Goal: Information Seeking & Learning: Learn about a topic

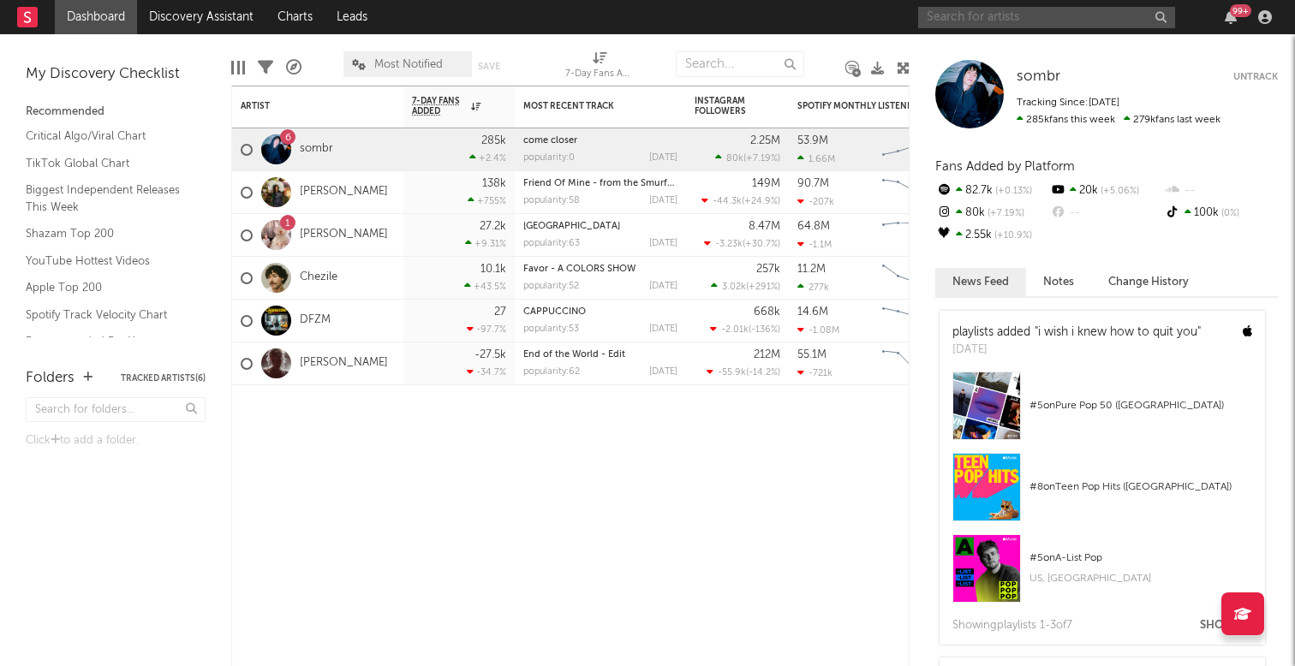
click at [963, 21] on input "text" at bounding box center [1046, 17] width 257 height 21
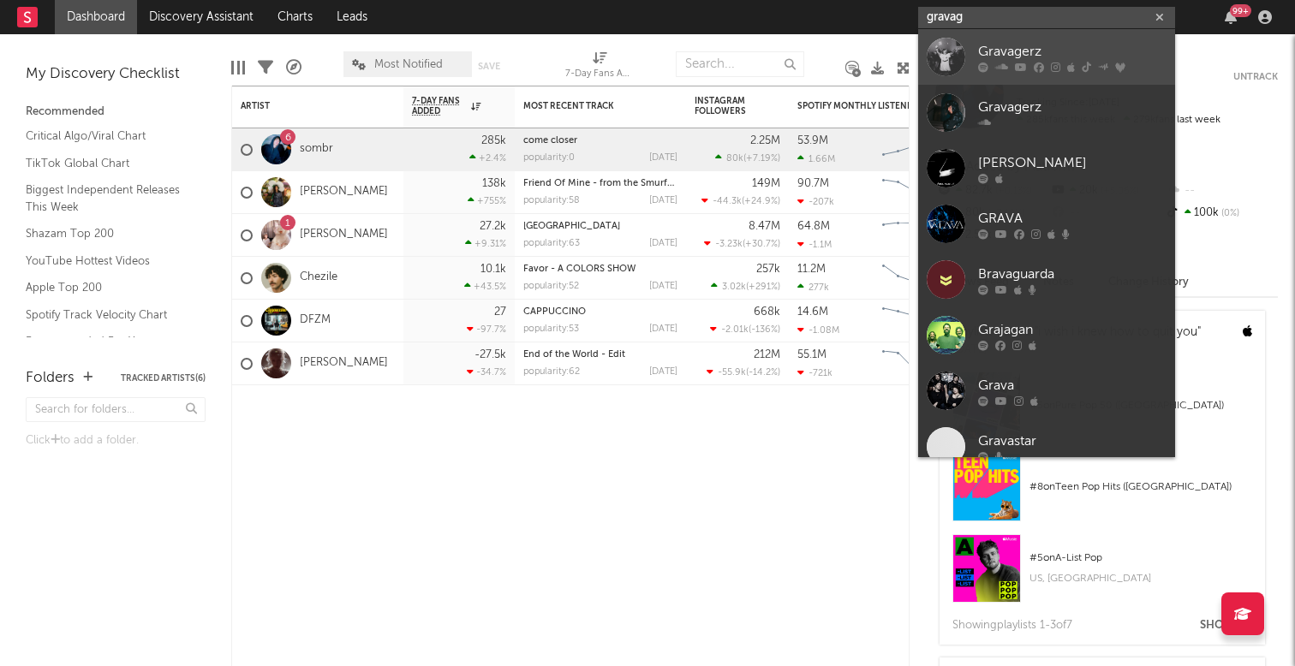
type input "gravag"
click at [1018, 55] on div "Gravagerz" at bounding box center [1072, 51] width 188 height 21
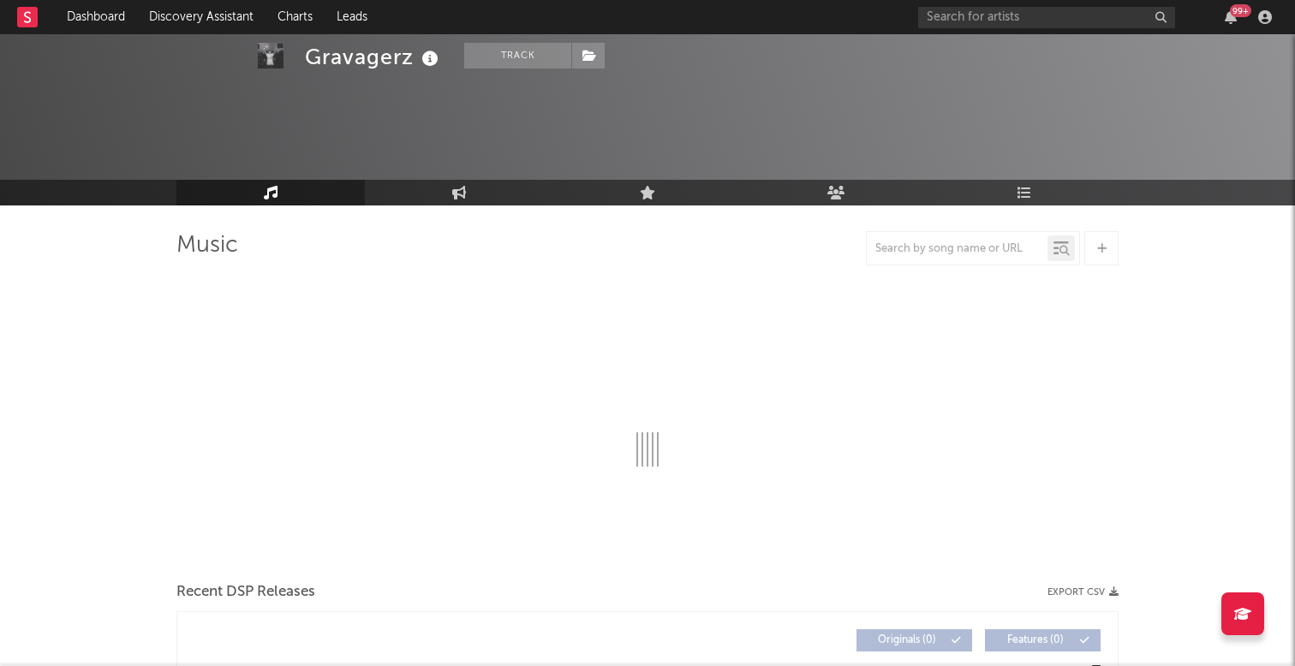
scroll to position [53, 0]
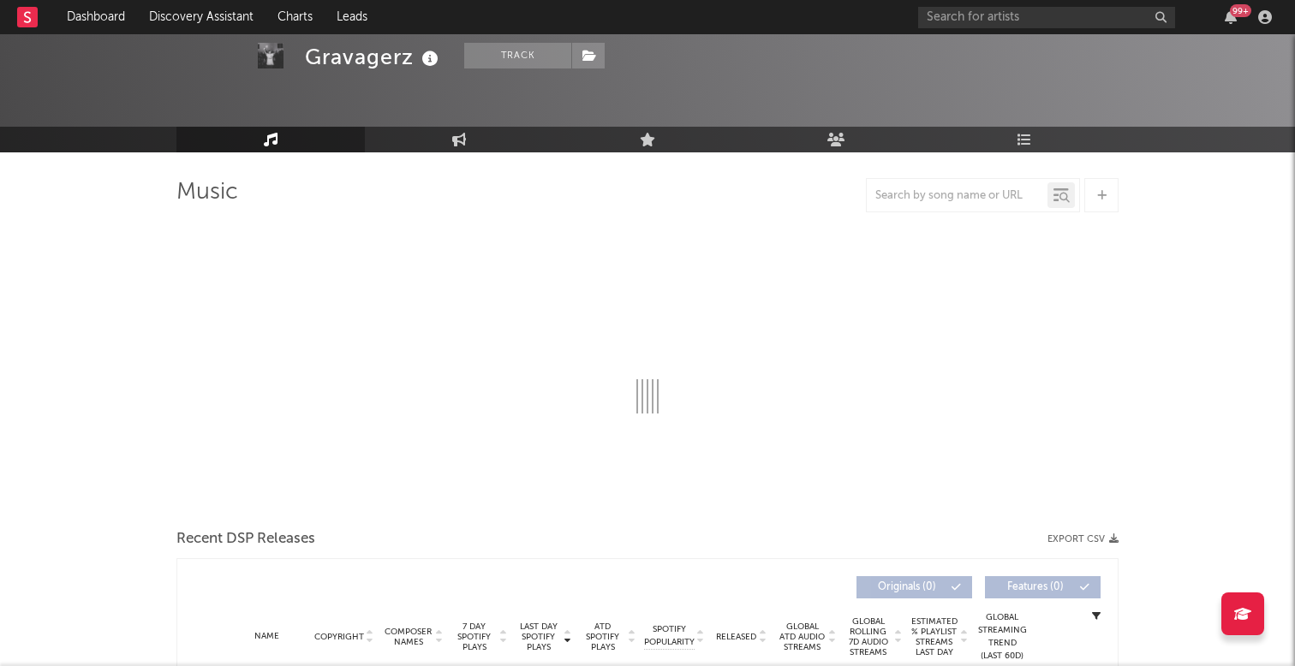
select select "6m"
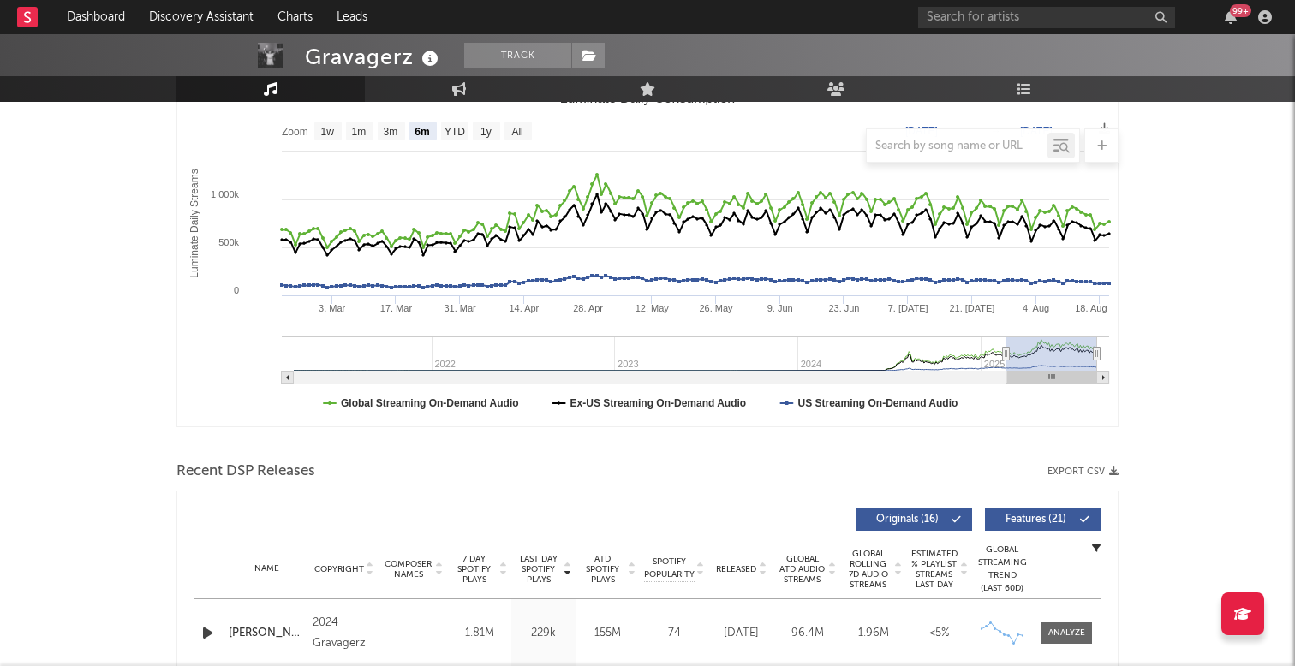
scroll to position [187, 0]
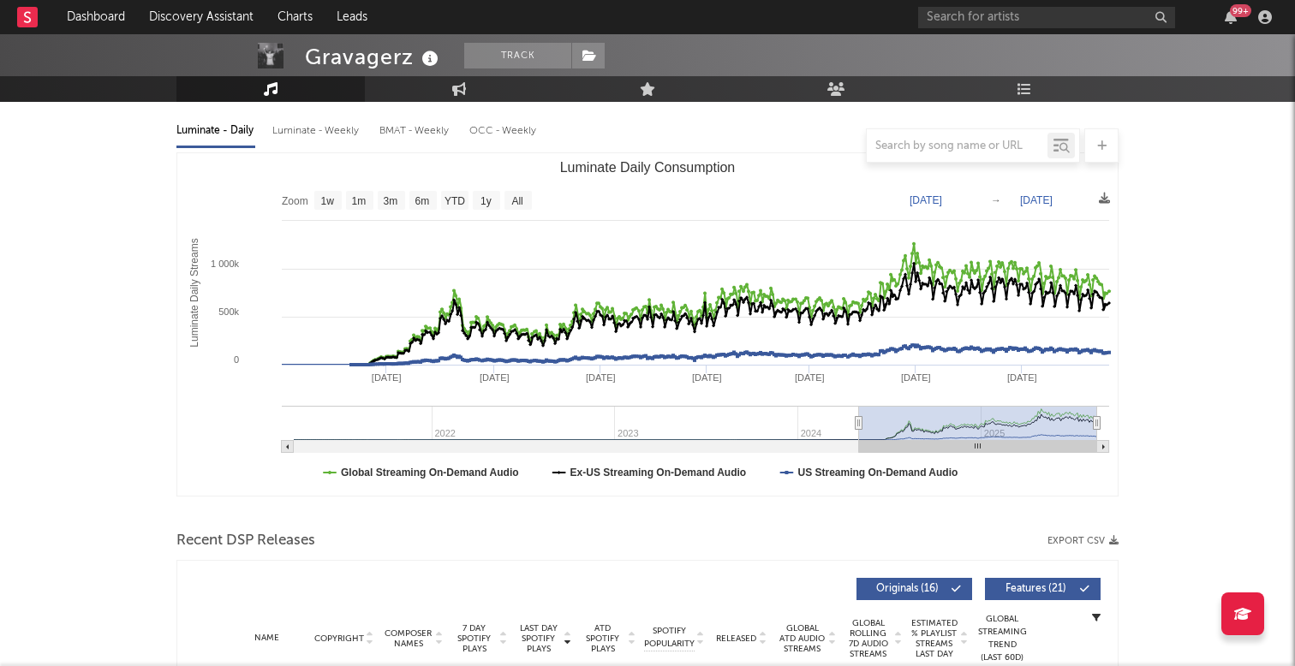
type input "[DATE]"
drag, startPoint x: 1003, startPoint y: 422, endPoint x: 858, endPoint y: 432, distance: 145.0
click at [858, 432] on g "Luminate Daily Consumption" at bounding box center [695, 429] width 827 height 47
click at [1026, 19] on input "text" at bounding box center [1046, 17] width 257 height 21
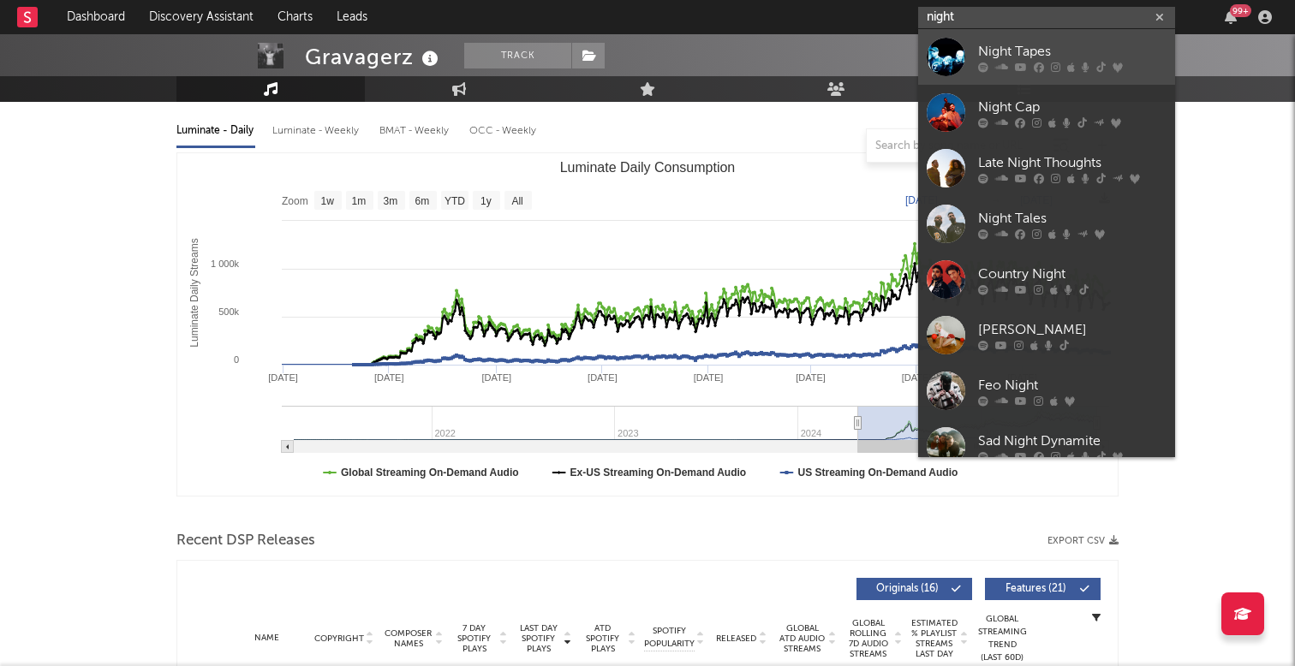
type input "night"
click at [1038, 52] on div "Night Tapes" at bounding box center [1072, 51] width 188 height 21
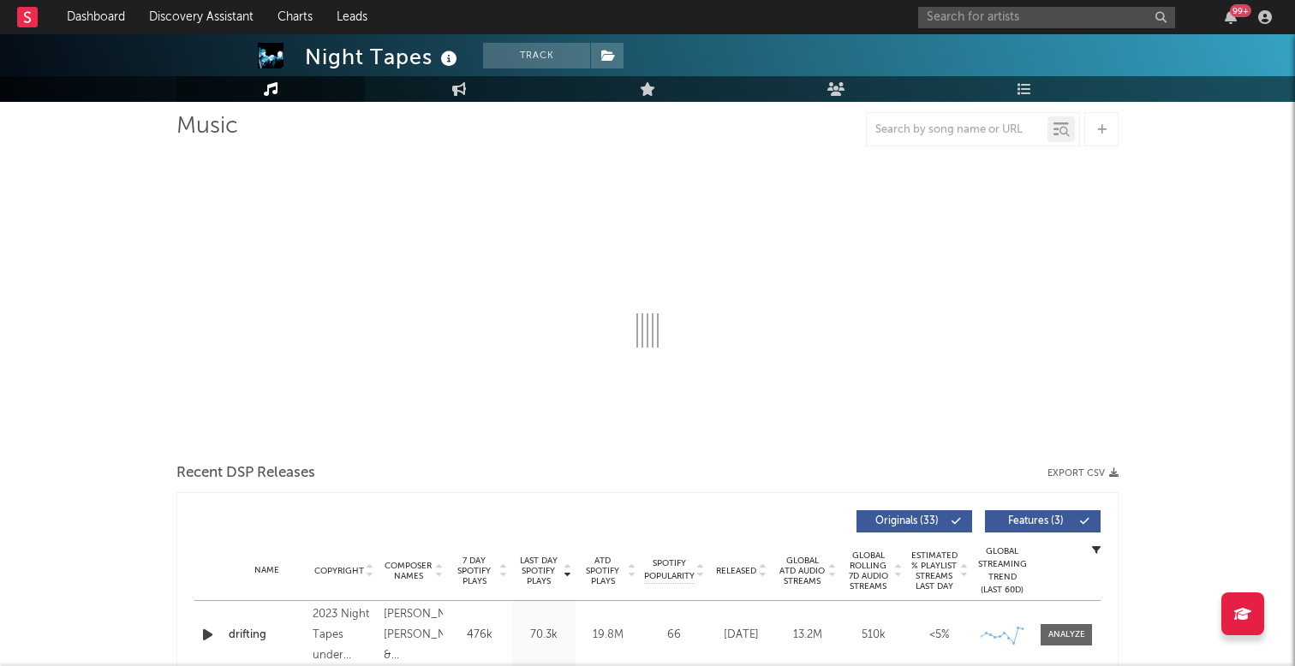
scroll to position [125, 0]
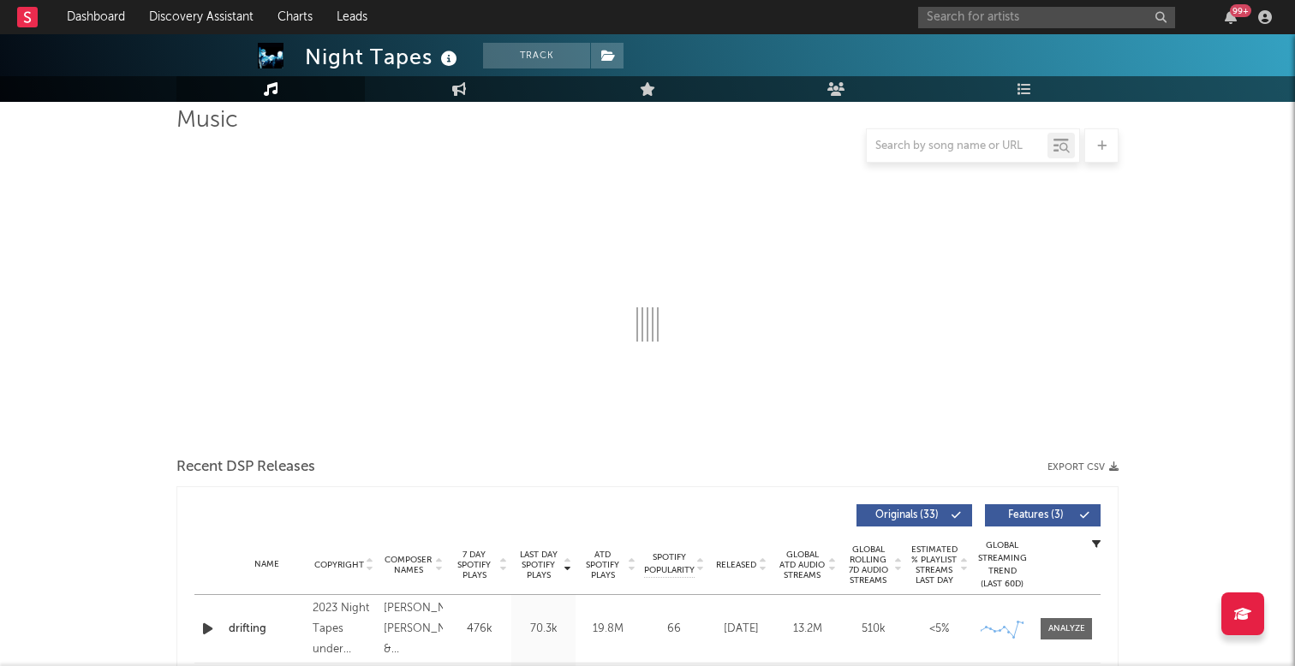
select select "6m"
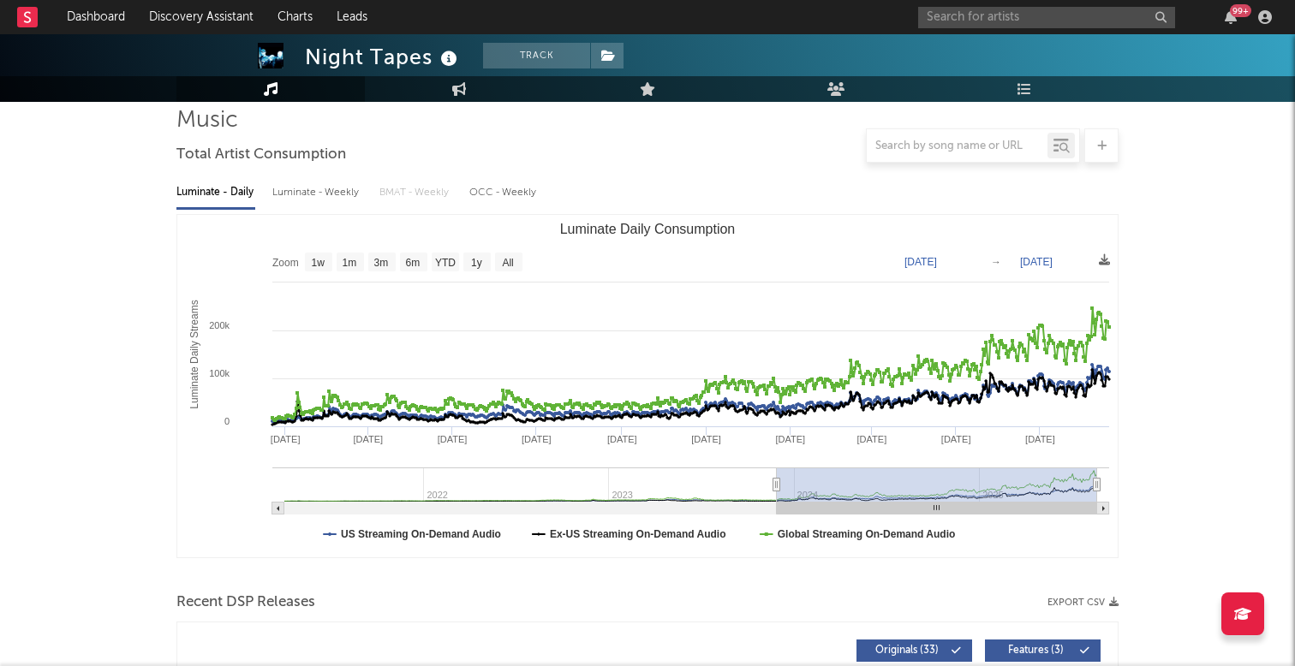
type input "[DATE]"
drag, startPoint x: 1002, startPoint y: 481, endPoint x: 725, endPoint y: 509, distance: 278.0
click at [725, 509] on icon "Created with Highcharts 10.3.3 Luminate Daily Streams Luminate Daily Consumptio…" at bounding box center [647, 386] width 940 height 343
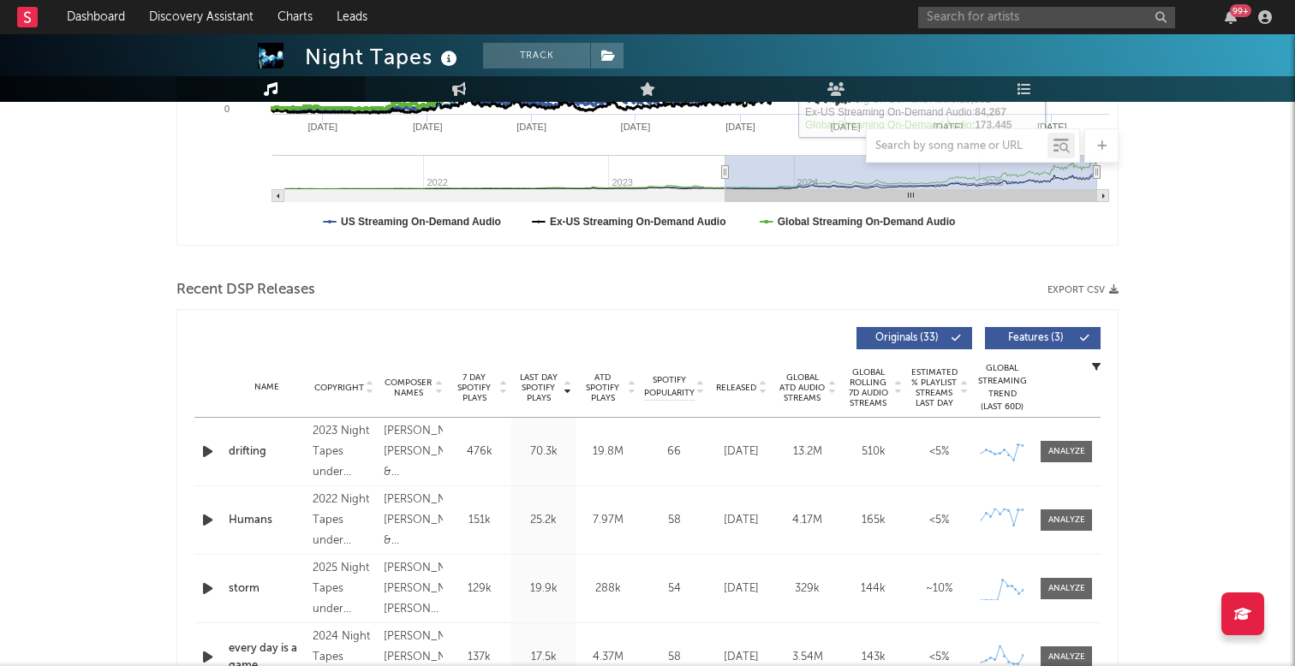
scroll to position [461, 0]
